Goal: Task Accomplishment & Management: Use online tool/utility

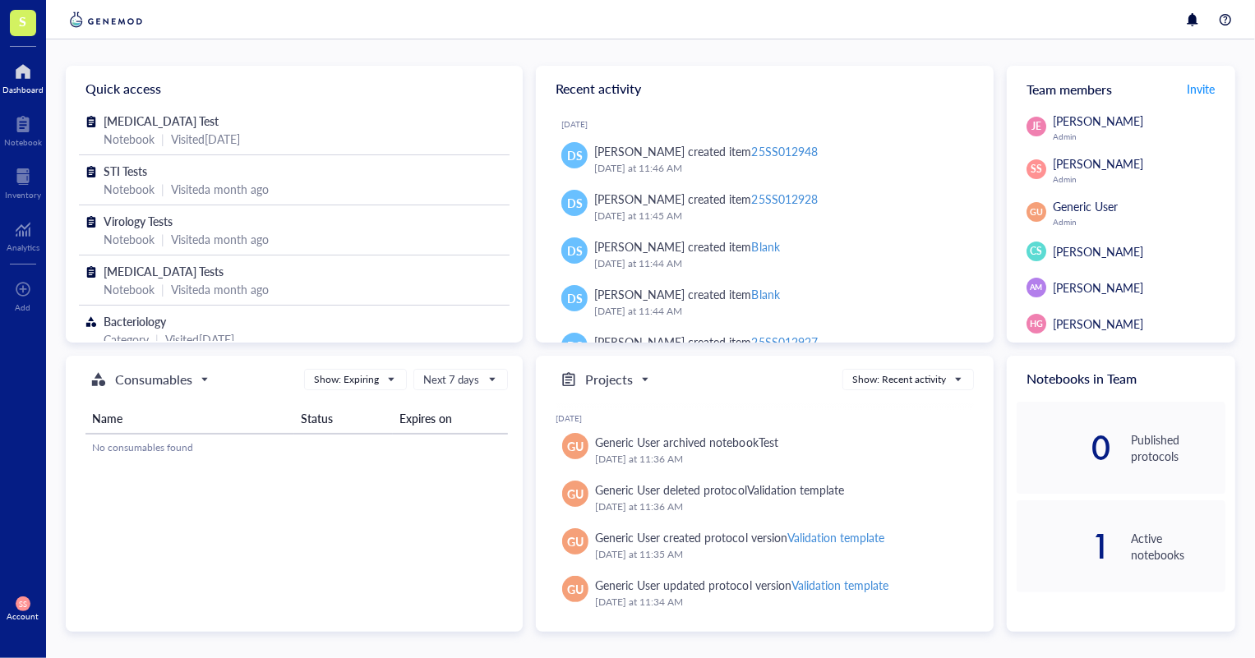
click at [24, 12] on span "S" at bounding box center [23, 21] width 7 height 21
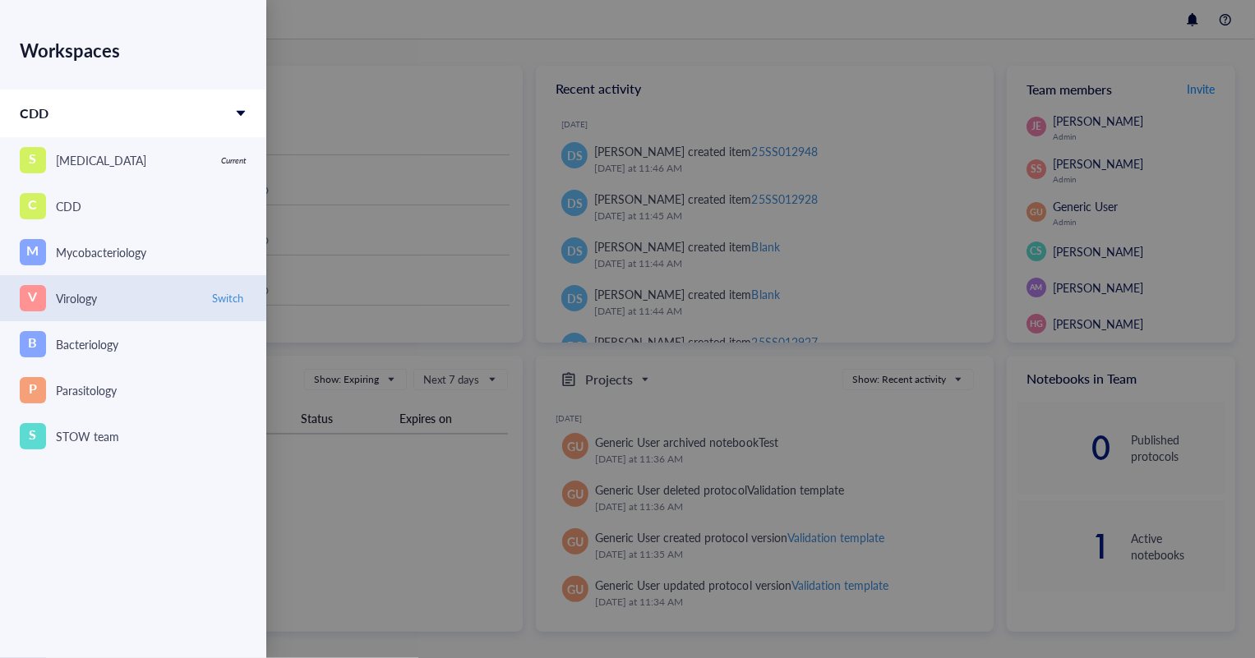
click at [66, 288] on div "V Virology" at bounding box center [109, 298] width 179 height 26
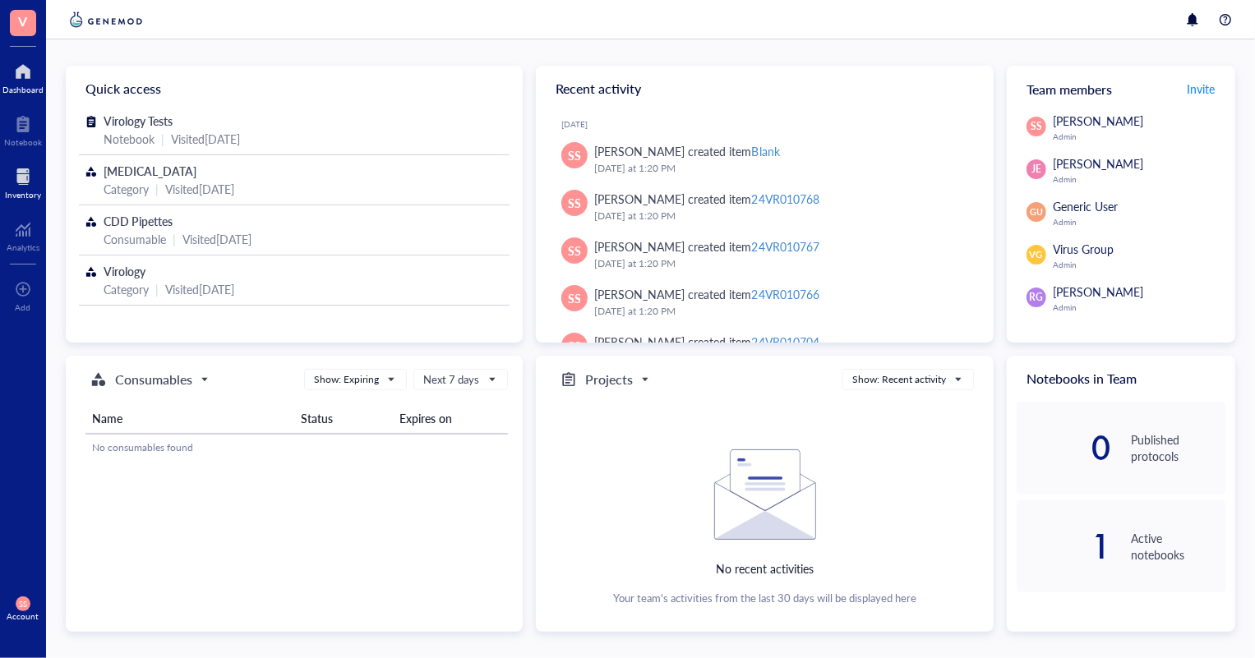
click at [28, 179] on div at bounding box center [23, 176] width 36 height 26
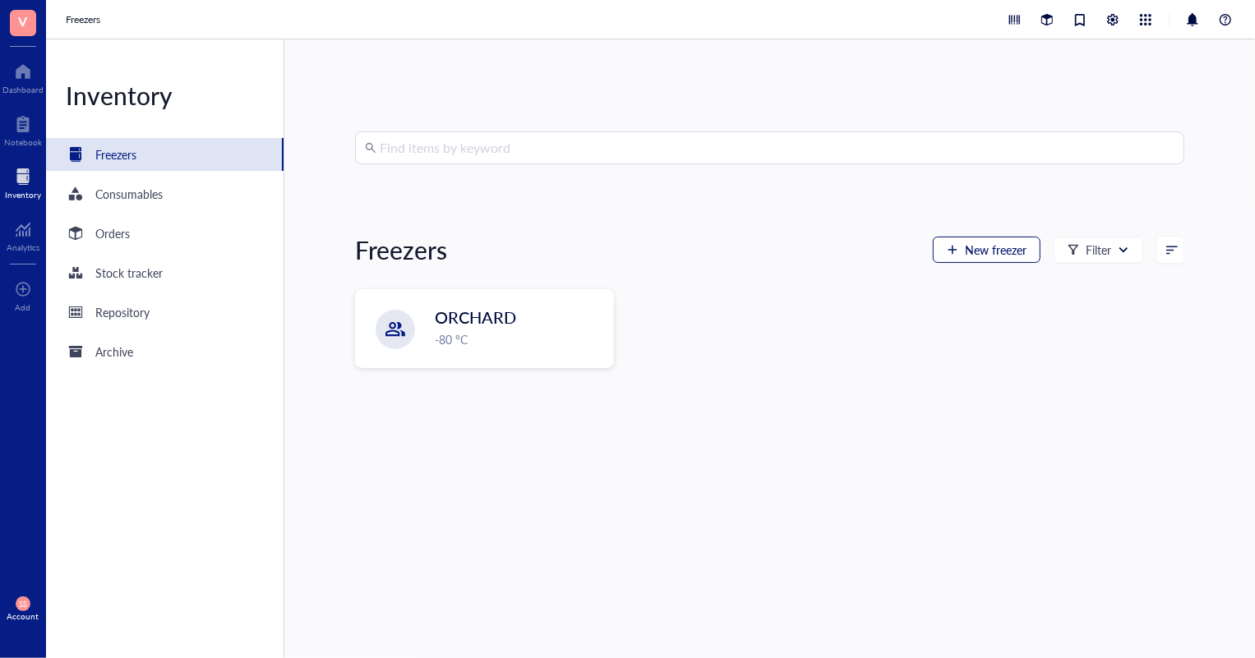
click at [977, 253] on span "New freezer" at bounding box center [996, 249] width 62 height 13
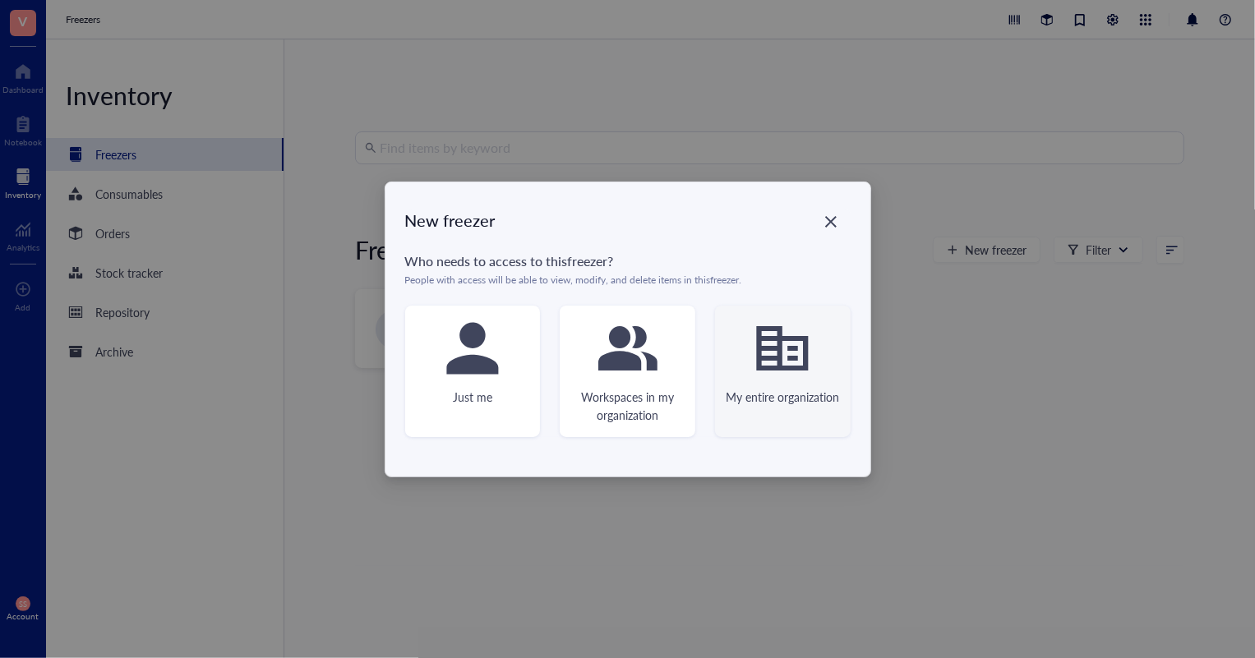
click at [721, 348] on div "My entire organization" at bounding box center [783, 371] width 136 height 131
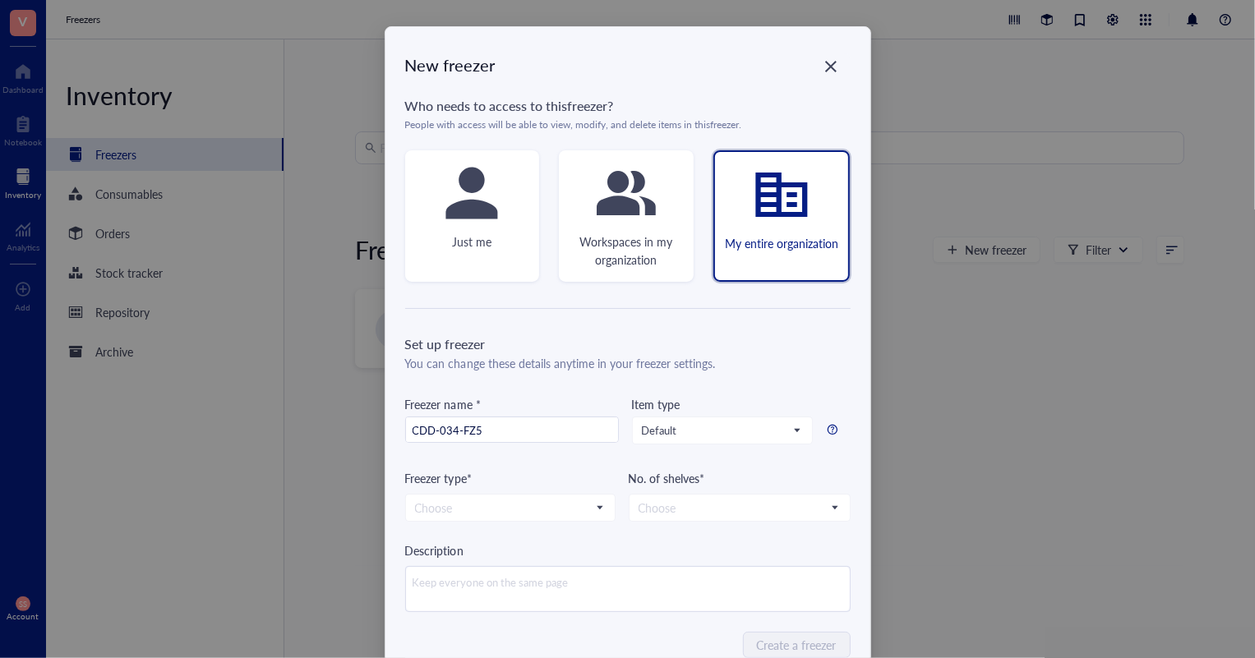
type input "CDD-034-FZ5"
click at [648, 414] on div "Item type Default" at bounding box center [722, 432] width 181 height 74
click at [664, 433] on span "Default" at bounding box center [721, 430] width 158 height 15
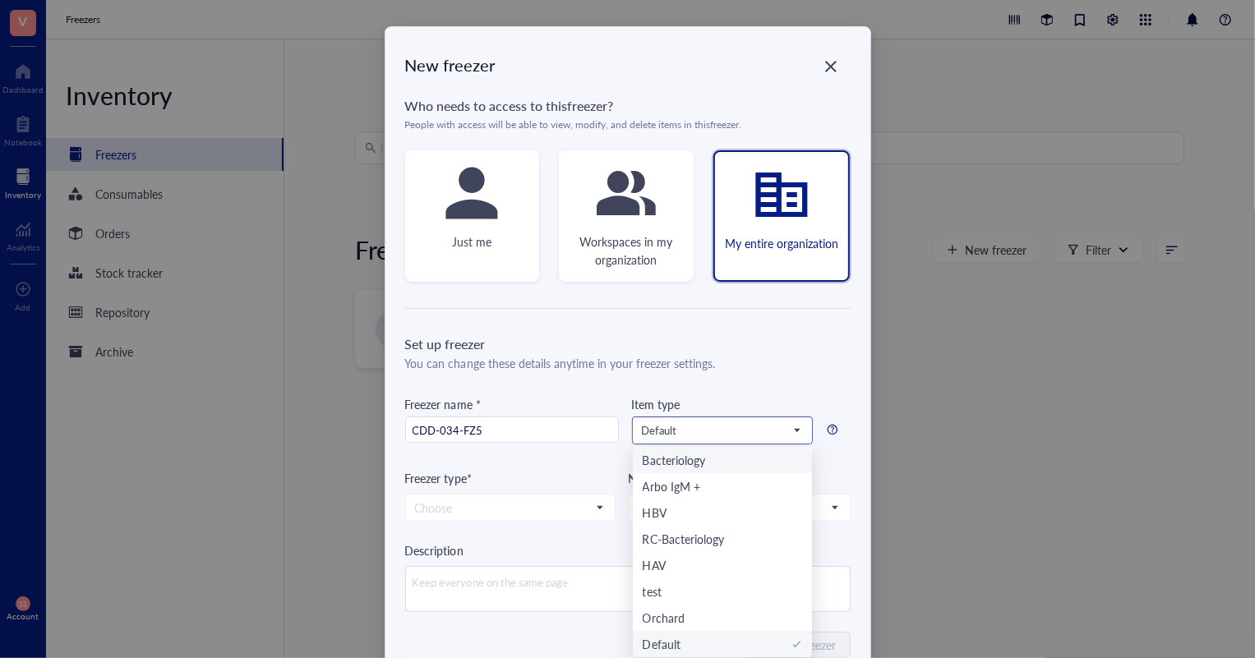
click at [739, 438] on input "search" at bounding box center [715, 430] width 146 height 25
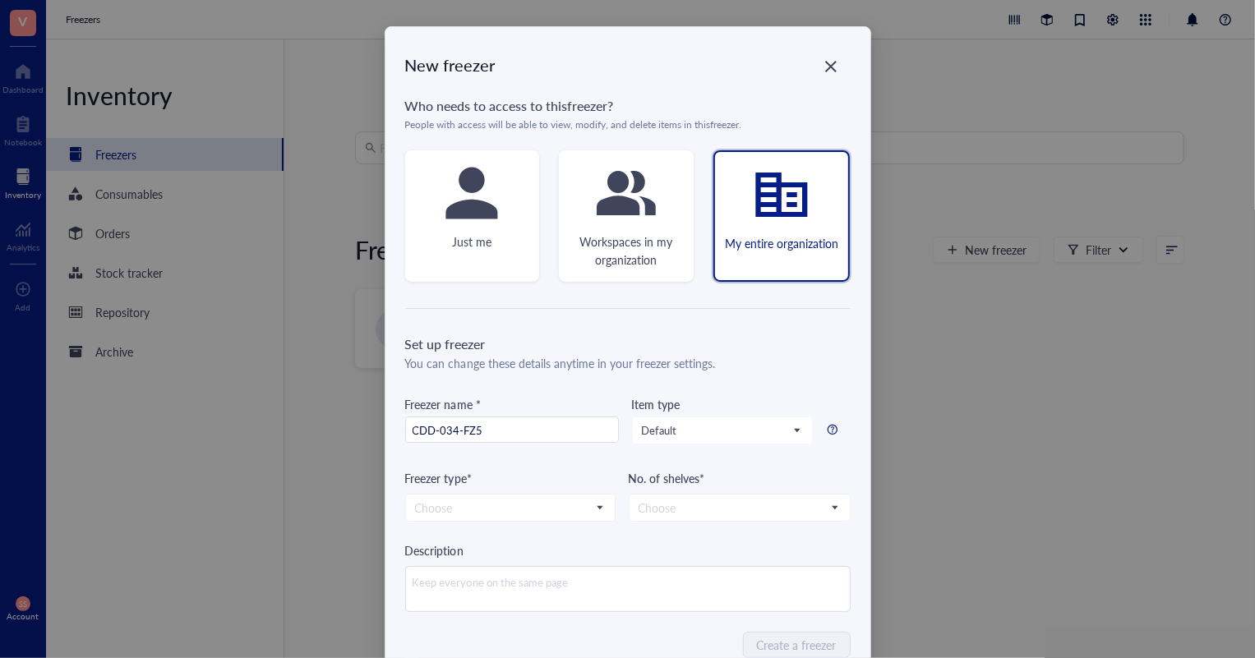
click at [714, 481] on div "No. of shelves*" at bounding box center [740, 478] width 222 height 18
click at [689, 508] on input "search" at bounding box center [731, 507] width 187 height 25
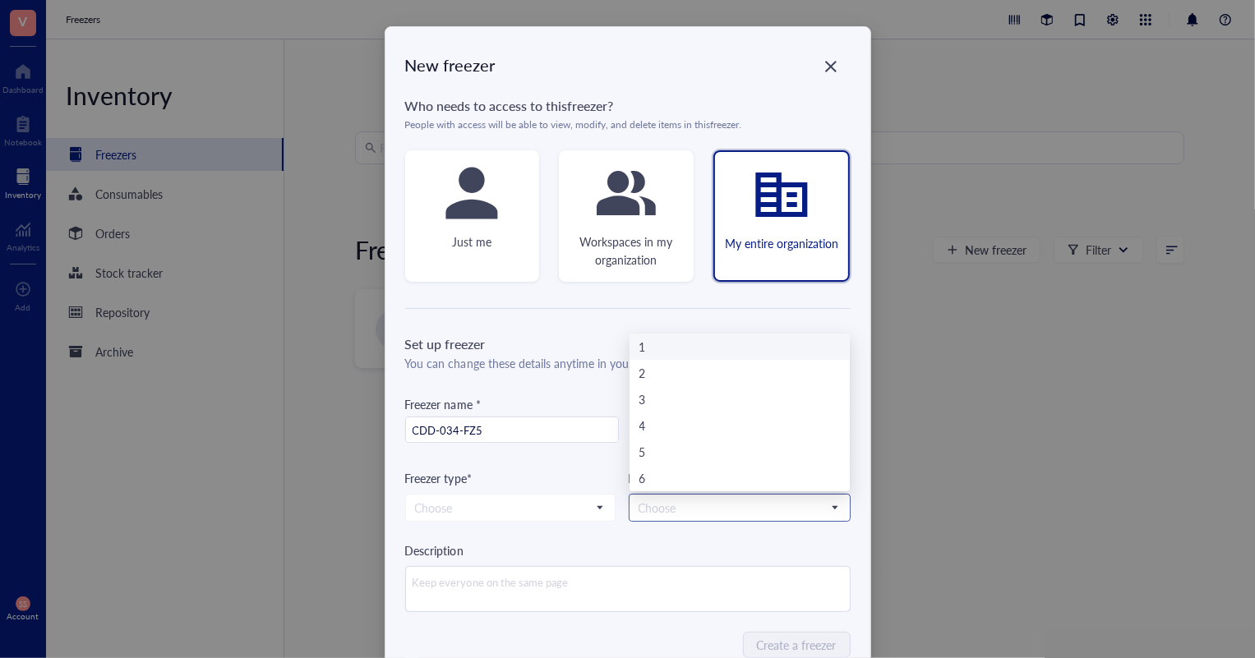
click at [678, 348] on div "1" at bounding box center [739, 347] width 200 height 18
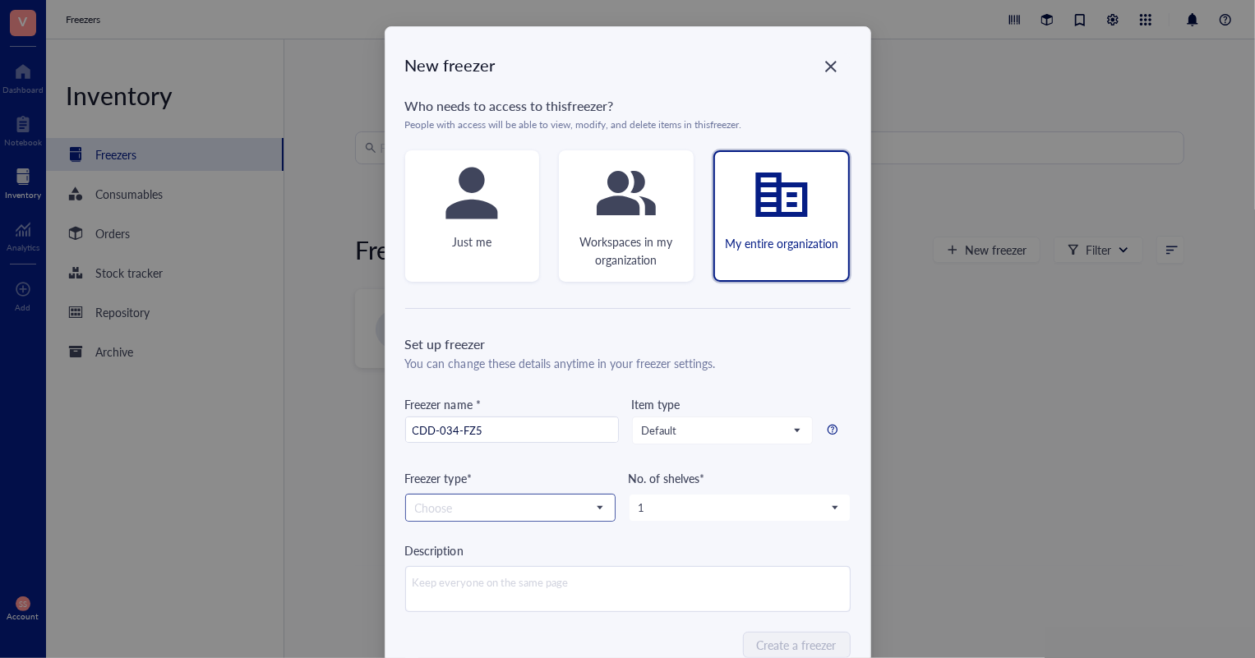
click at [567, 500] on input "search" at bounding box center [503, 507] width 176 height 25
click at [485, 539] on div "-80 °C" at bounding box center [510, 537] width 189 height 18
click at [752, 647] on button "Create a freezer" at bounding box center [797, 645] width 106 height 26
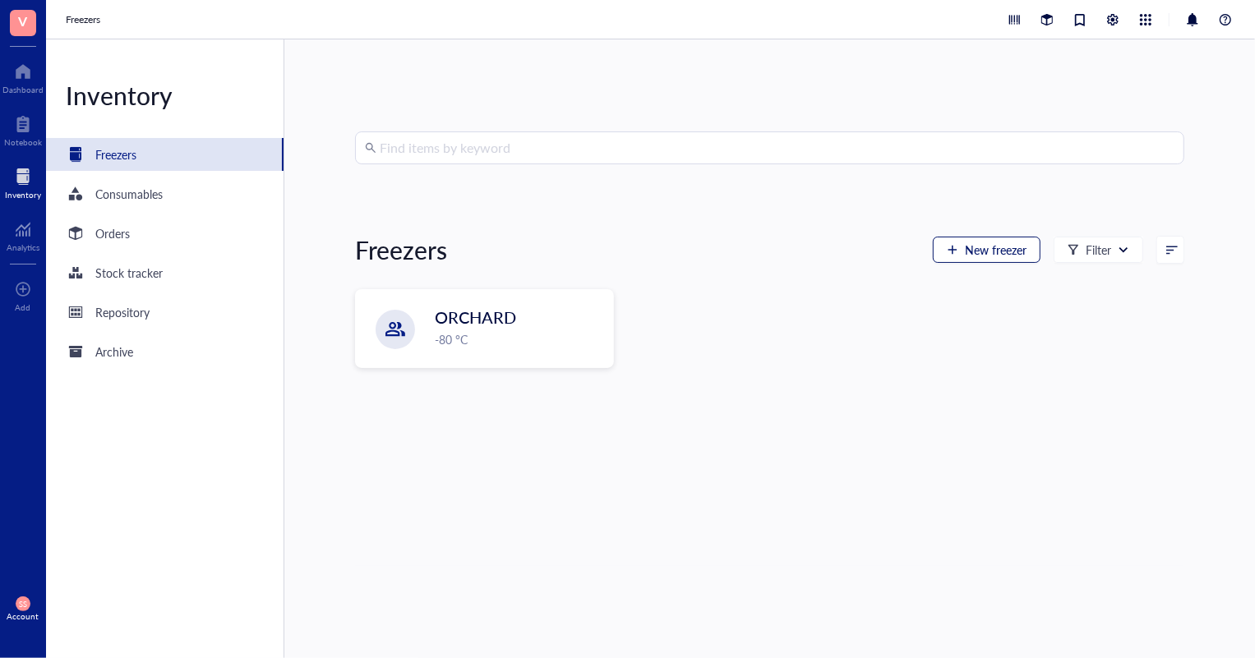
click at [1029, 252] on button "New freezer" at bounding box center [987, 250] width 108 height 26
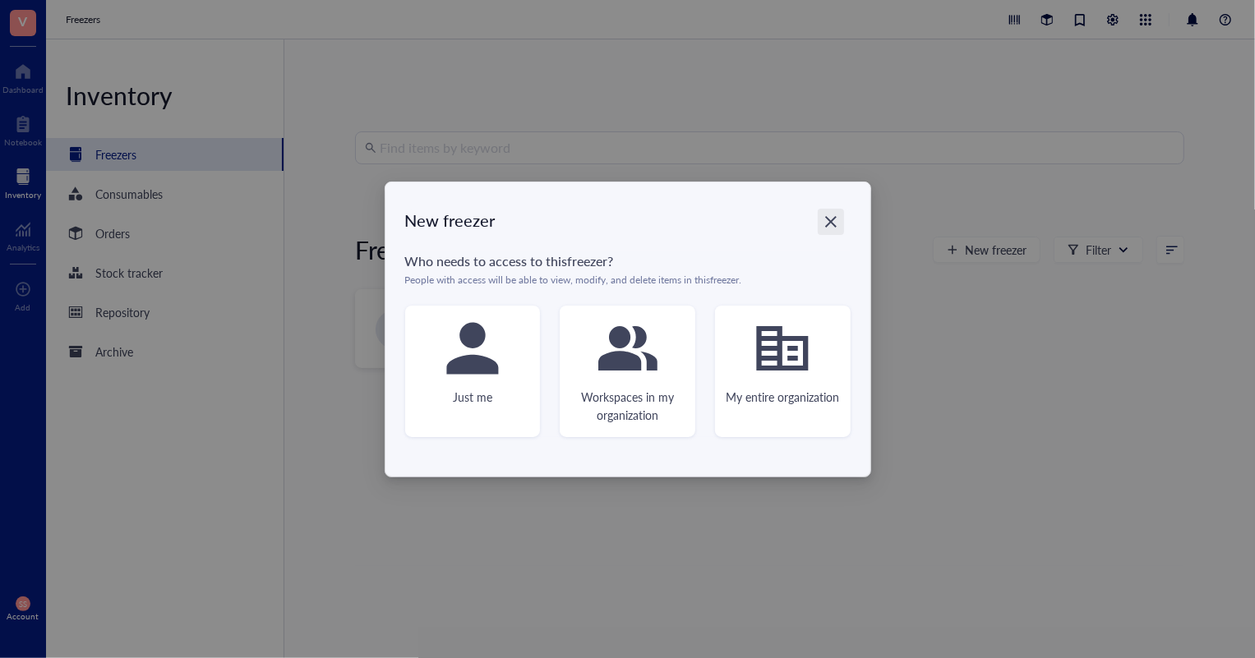
click at [836, 225] on icon "Close" at bounding box center [830, 222] width 16 height 16
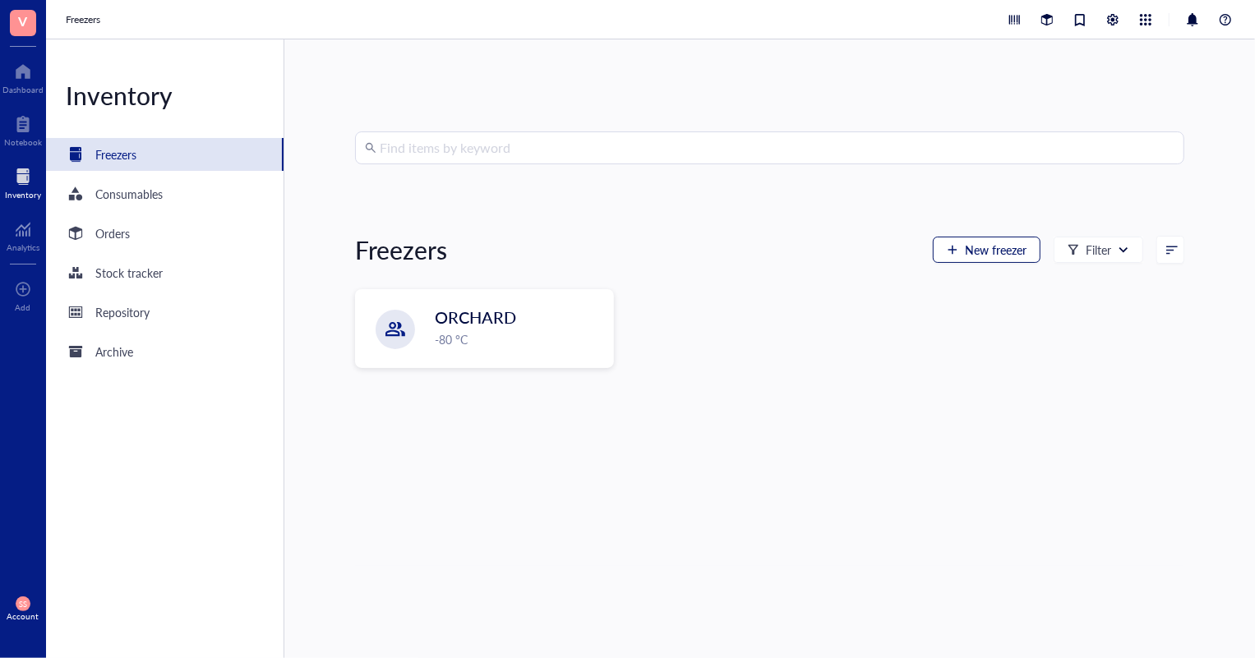
click at [969, 251] on span "New freezer" at bounding box center [996, 249] width 62 height 13
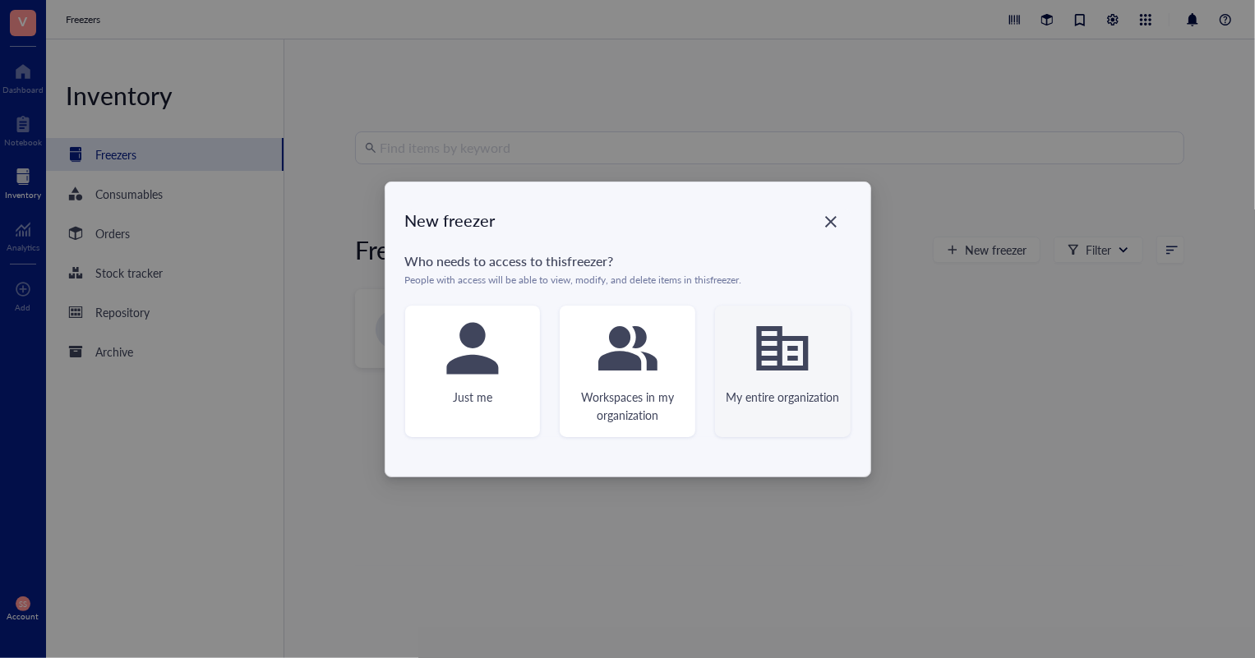
click at [753, 349] on icon at bounding box center [782, 348] width 59 height 59
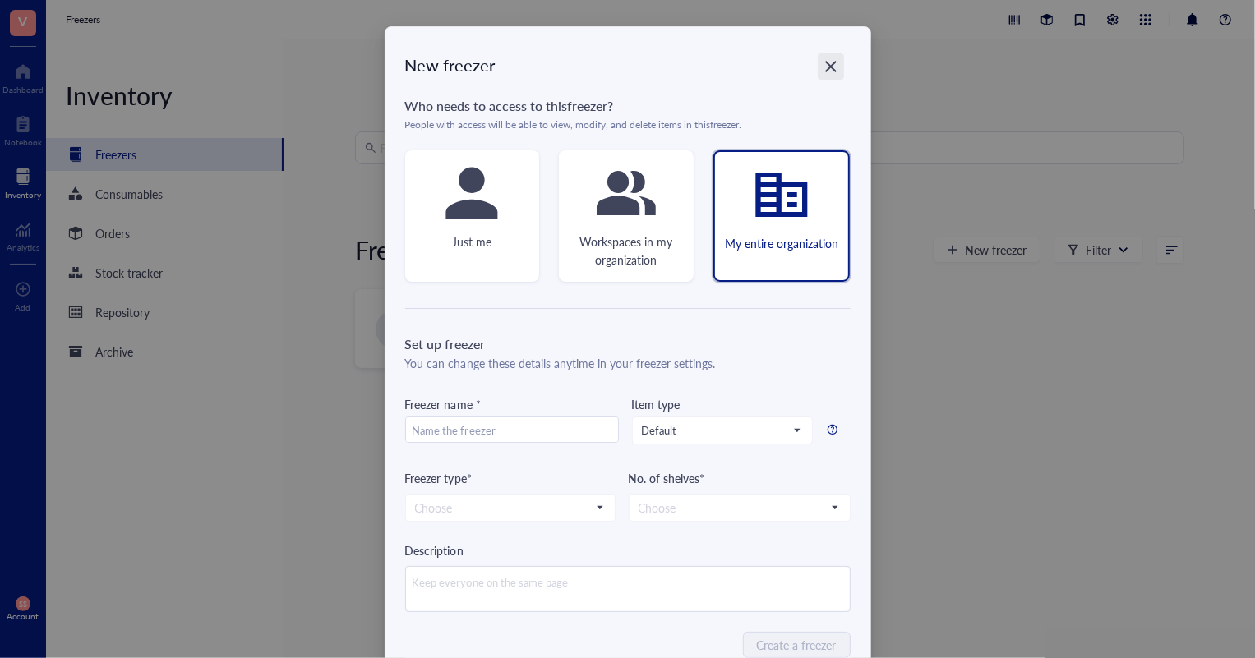
click at [836, 62] on div "Close" at bounding box center [830, 66] width 26 height 26
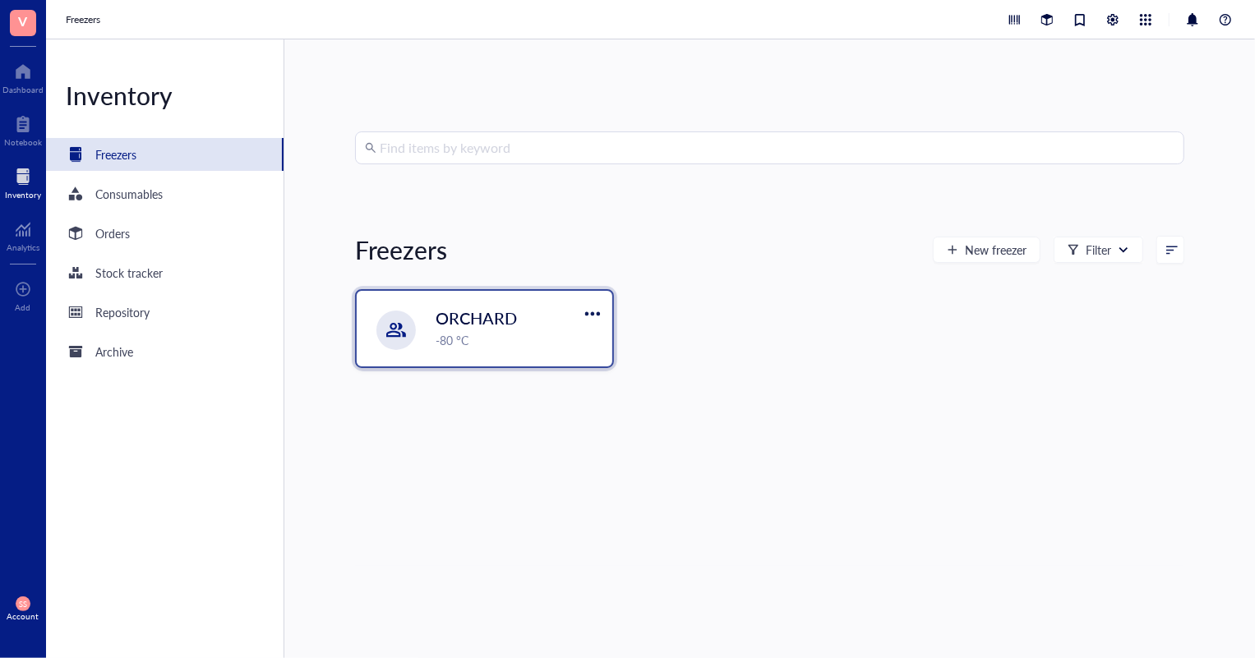
click at [509, 332] on div "-80 °C" at bounding box center [518, 340] width 167 height 18
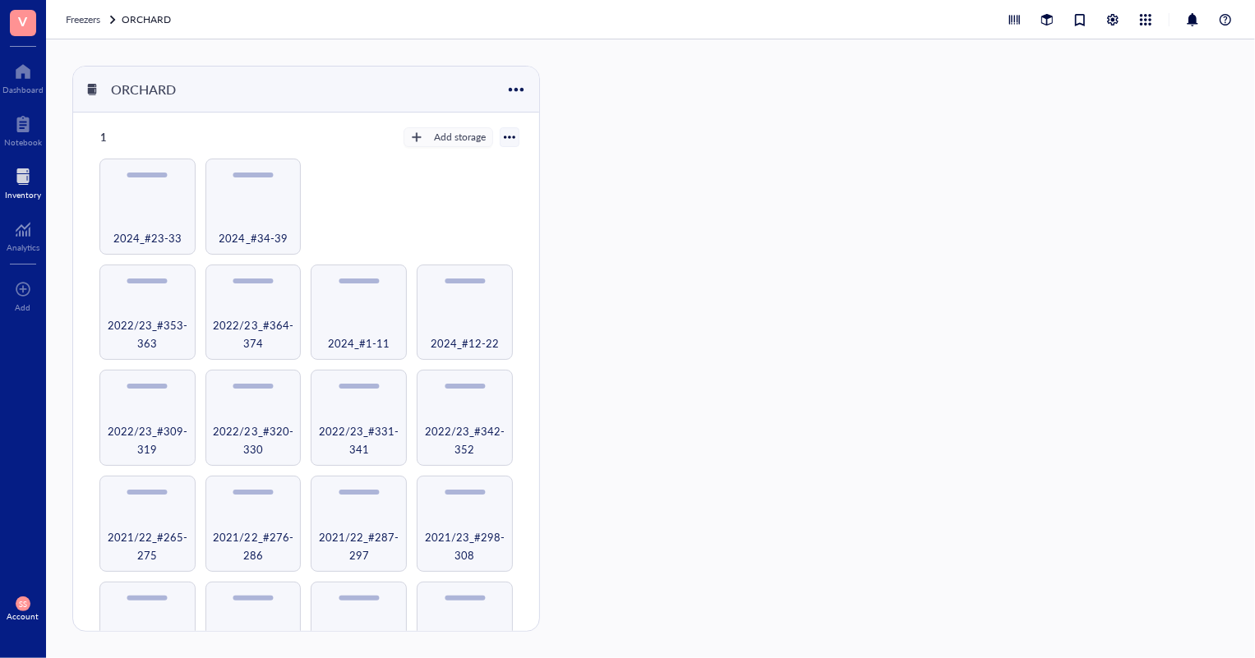
click at [32, 173] on div at bounding box center [23, 176] width 36 height 26
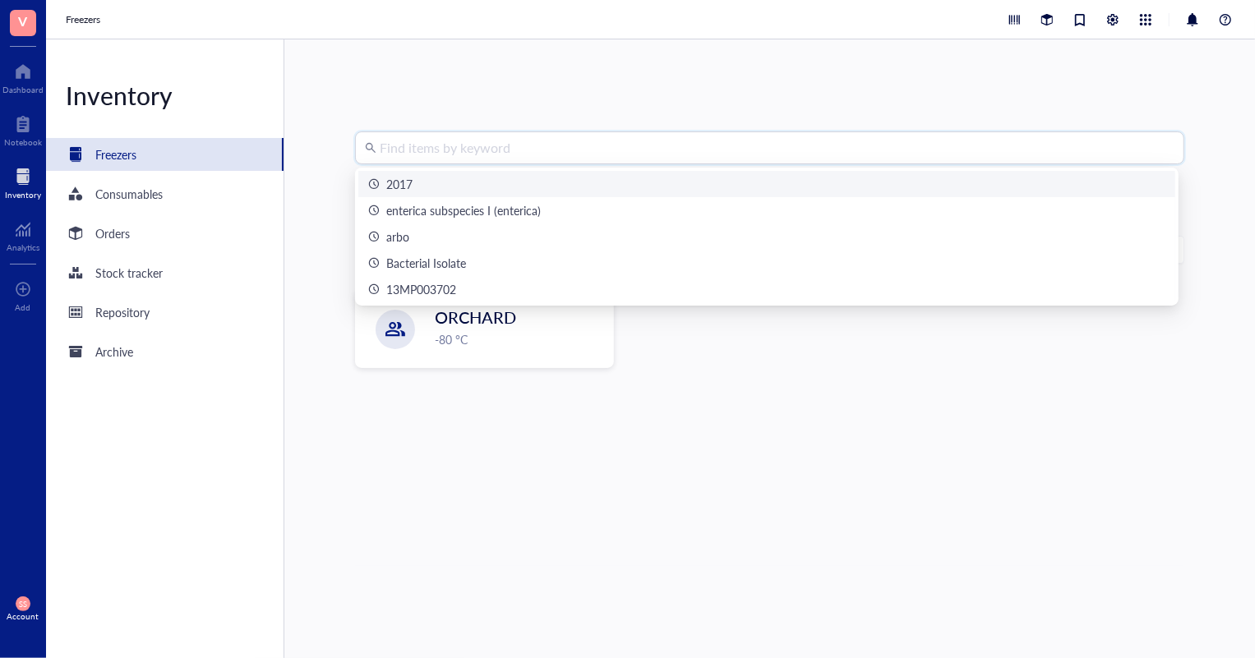
click at [481, 156] on input "search" at bounding box center [777, 147] width 794 height 31
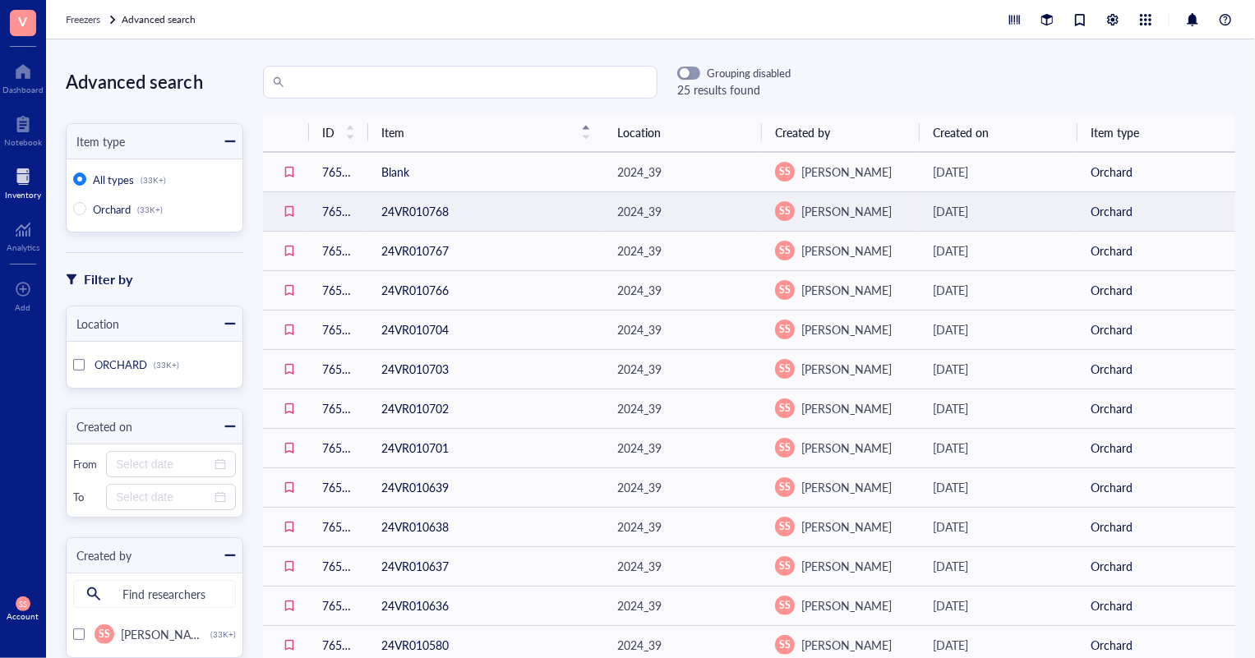
click at [638, 210] on div "2024_39" at bounding box center [639, 211] width 44 height 18
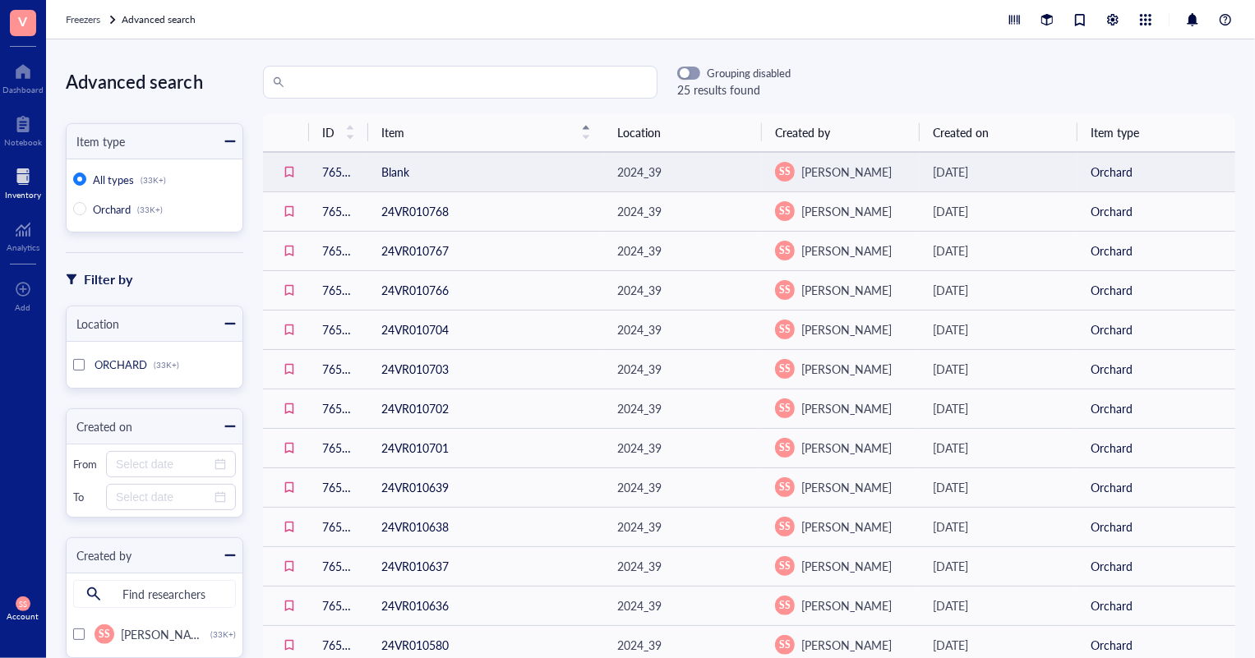
click at [656, 163] on div "2024_39" at bounding box center [639, 172] width 44 height 18
click at [694, 281] on div "2024_39" at bounding box center [692, 281] width 44 height 15
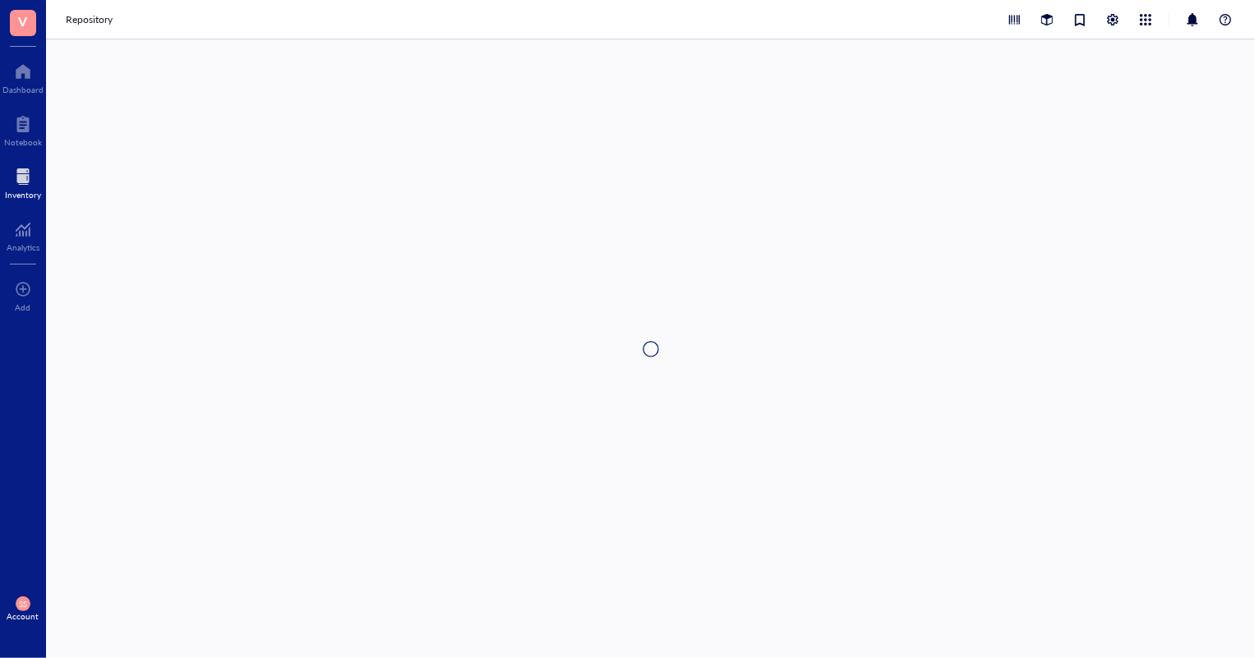
type textarea "Keep everyone on the same page…"
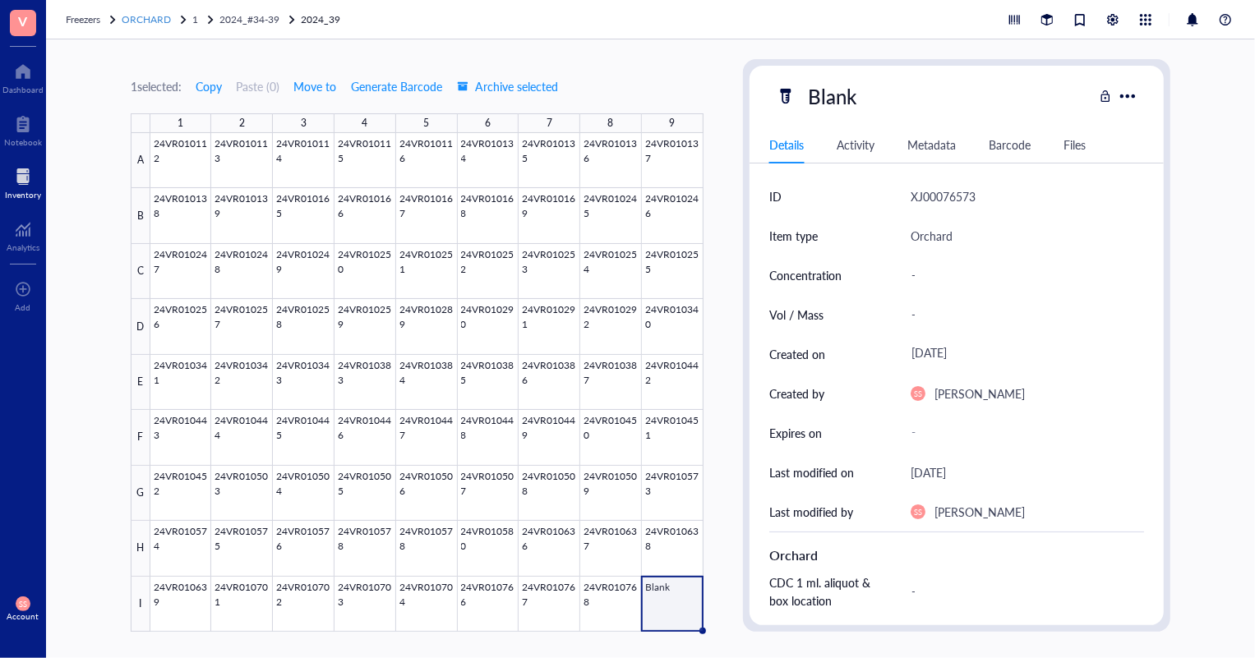
click at [137, 20] on span "ORCHARD" at bounding box center [146, 19] width 49 height 14
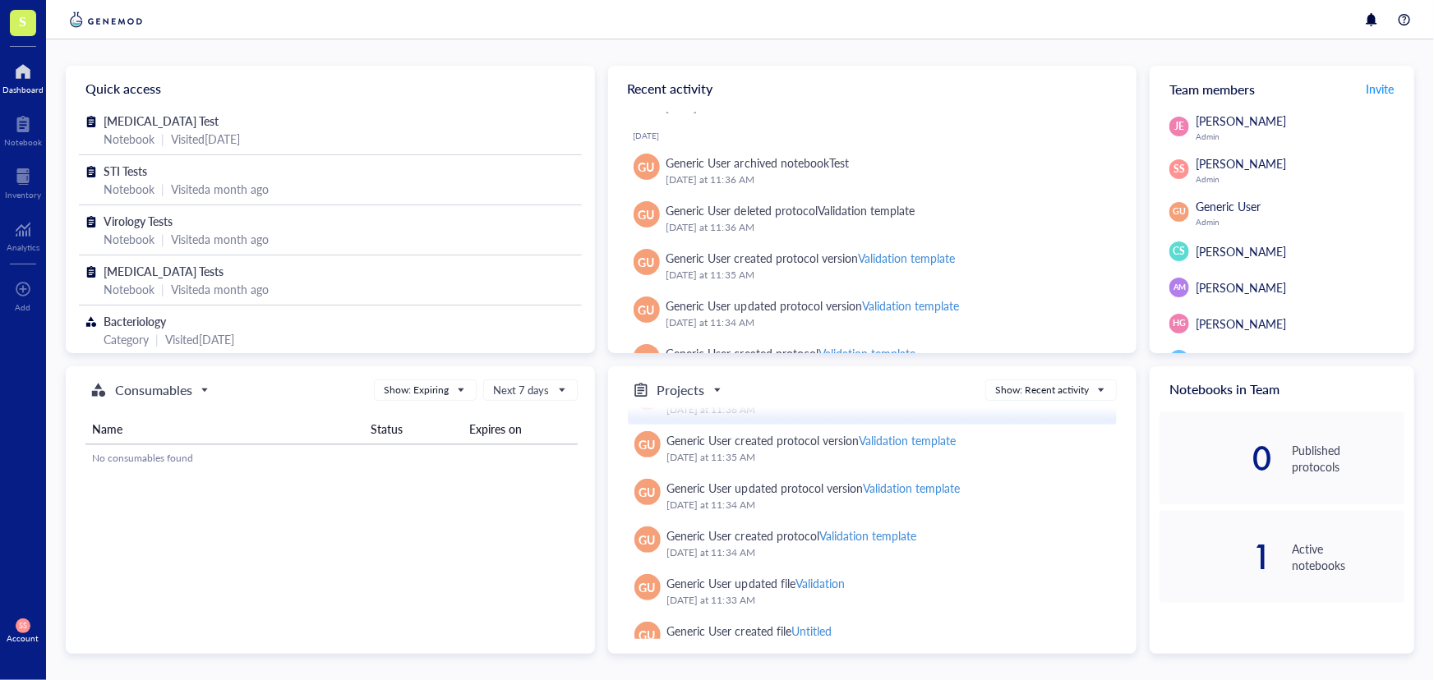
scroll to position [74, 0]
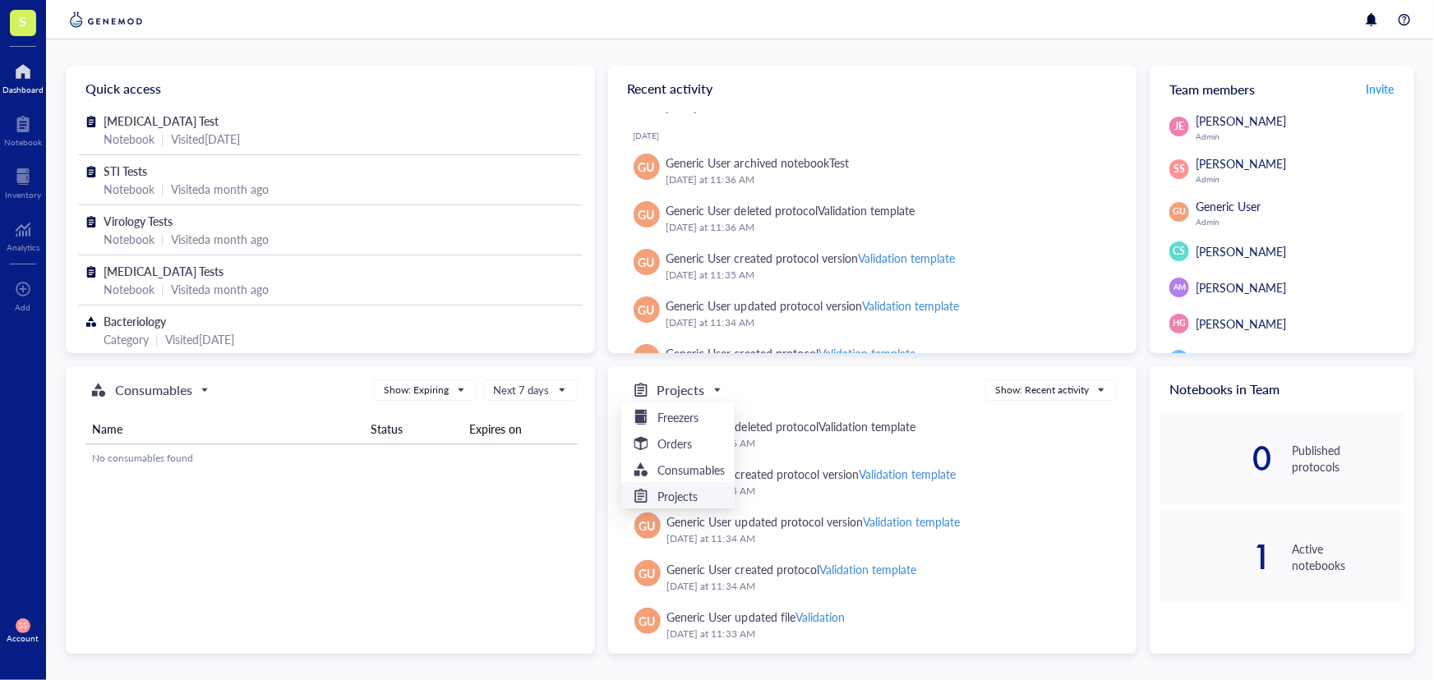
click at [713, 393] on span "Projects" at bounding box center [675, 390] width 89 height 20
click at [299, 500] on div "Consumables Show: Expiring Next 7 days Name Status Expires on No consumables fo…" at bounding box center [330, 510] width 529 height 288
